Goal: Transaction & Acquisition: Subscribe to service/newsletter

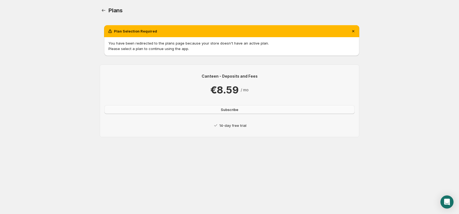
click at [234, 111] on span "Subscribe" at bounding box center [229, 109] width 17 height 5
click at [229, 126] on p "14-day free trial" at bounding box center [232, 125] width 27 height 5
